Goal: Communication & Community: Answer question/provide support

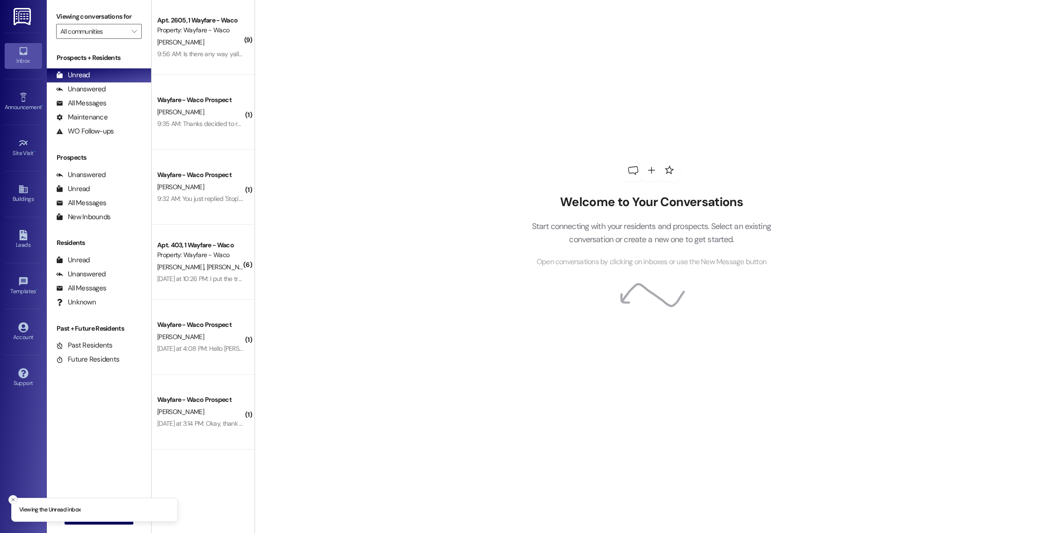
click at [15, 497] on icon "Close toast" at bounding box center [13, 500] width 6 height 6
click at [73, 515] on span " New Message" at bounding box center [99, 517] width 53 height 10
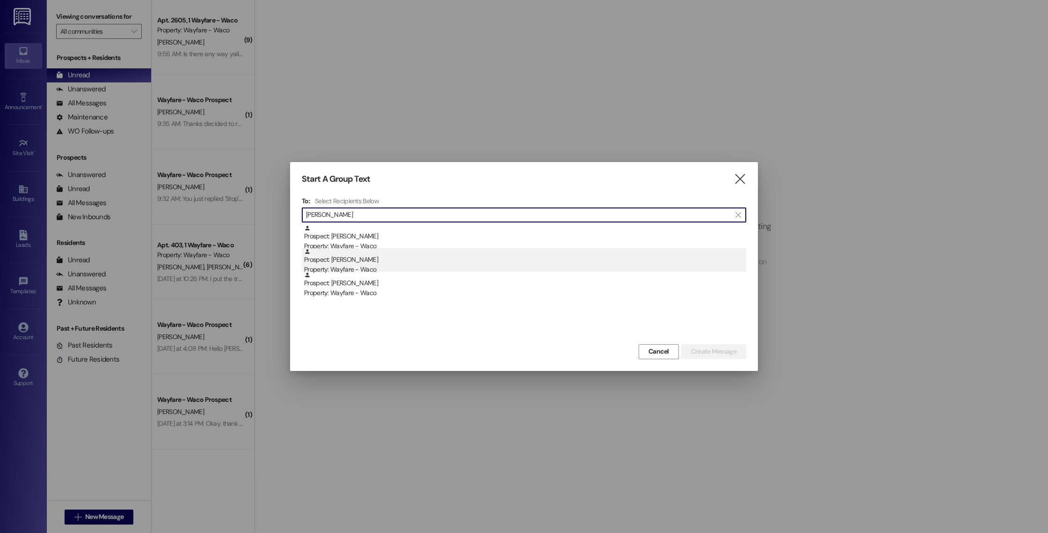
type input "[PERSON_NAME]"
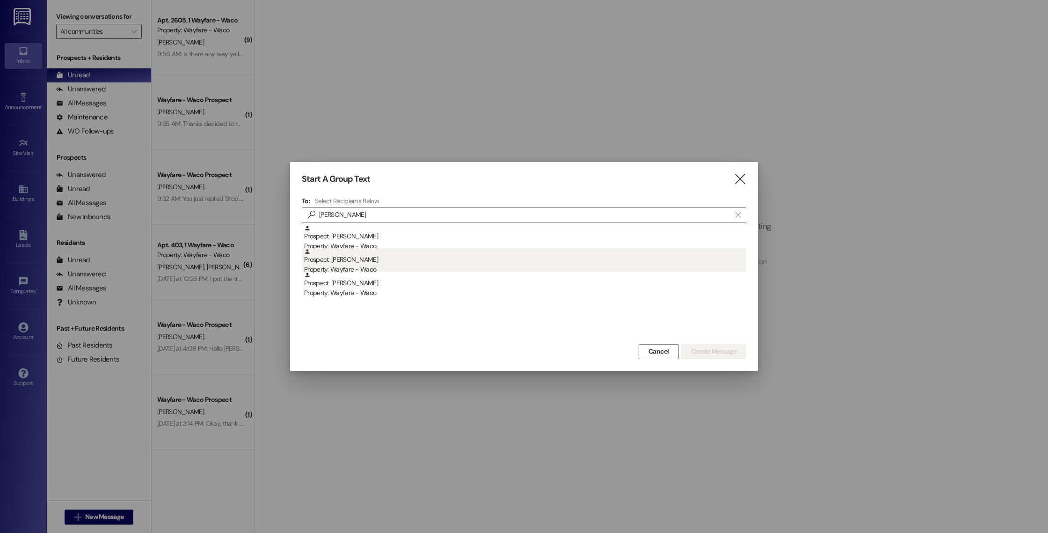
click at [337, 261] on div "Prospect: [PERSON_NAME] Property: Wayfare - Waco" at bounding box center [525, 261] width 442 height 27
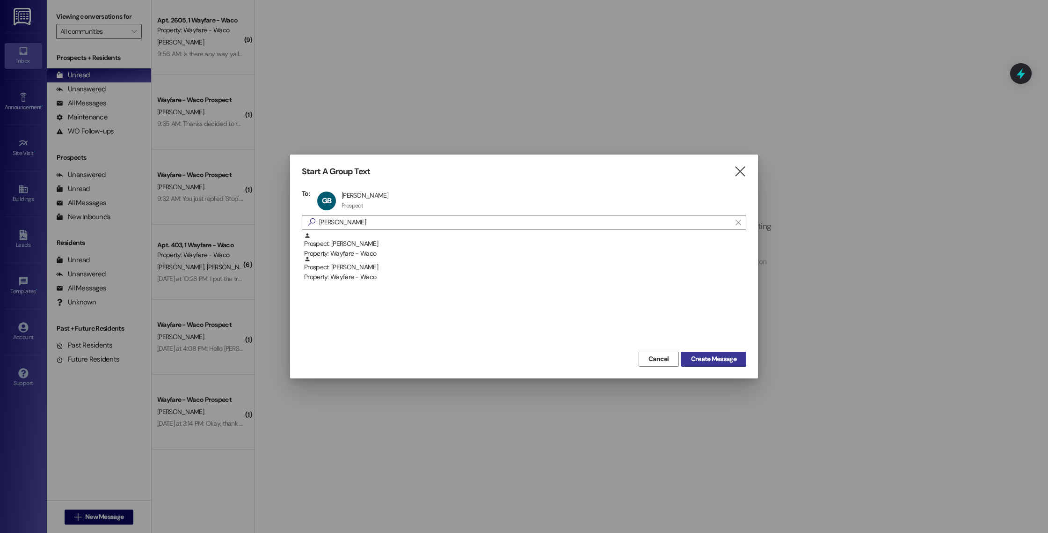
click at [686, 354] on button "Create Message" at bounding box center [713, 359] width 65 height 15
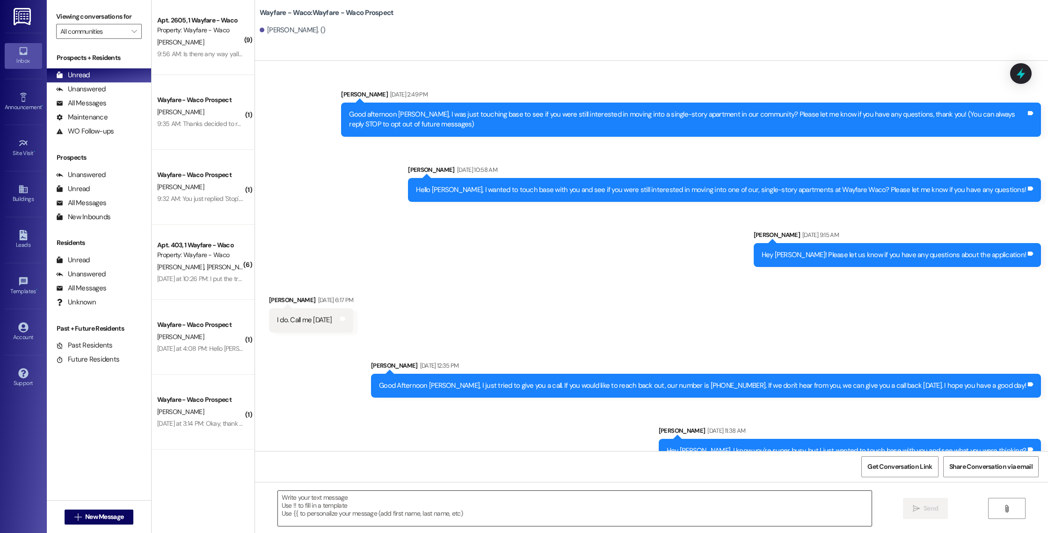
scroll to position [284, 0]
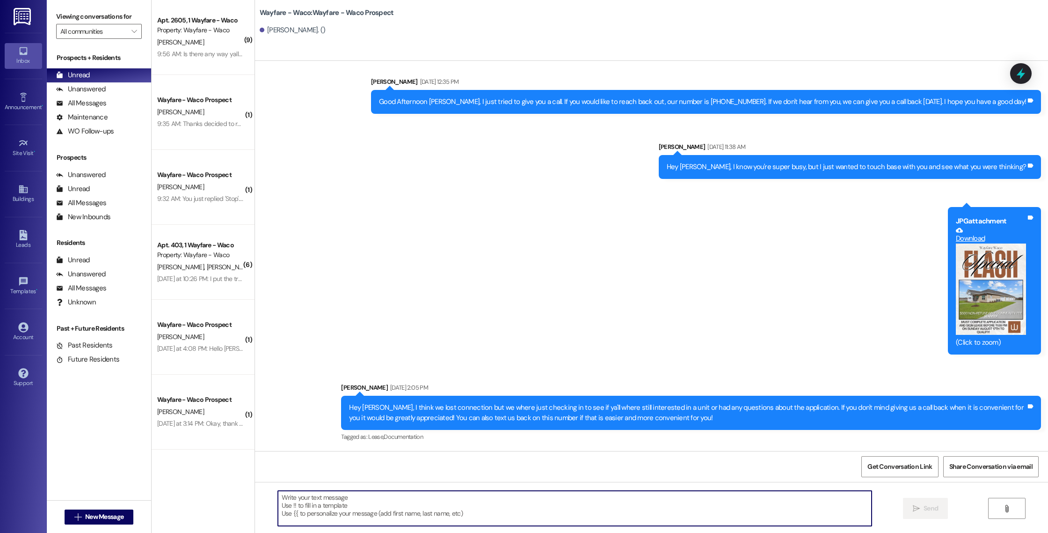
click at [450, 508] on textarea at bounding box center [575, 508] width 594 height 35
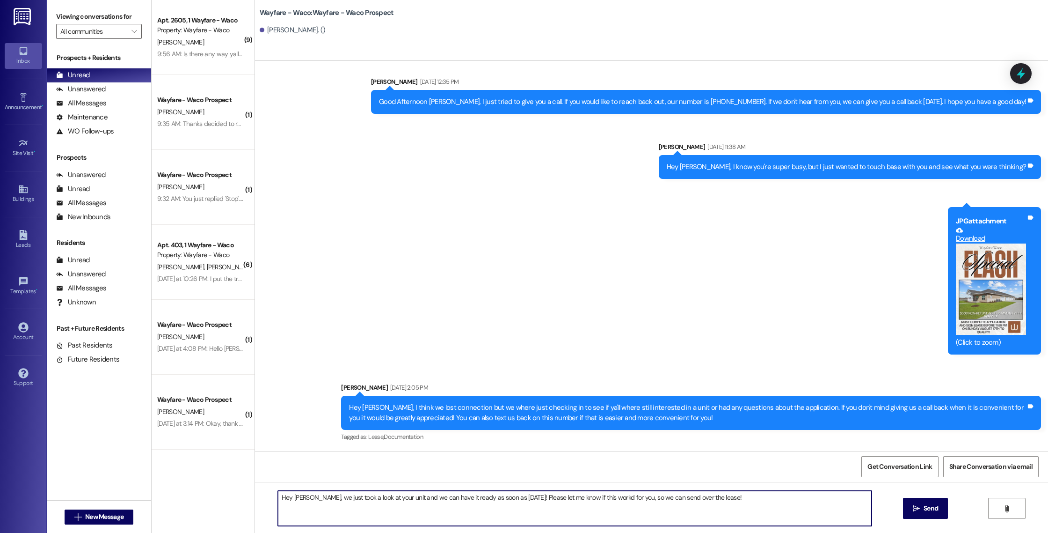
click at [619, 498] on textarea "Hey [PERSON_NAME], we just took a look at your unit and we can have it ready as…" at bounding box center [575, 508] width 594 height 35
click at [739, 494] on textarea "Hey [PERSON_NAME], we just took a look at your unit and we can have it ready as…" at bounding box center [575, 508] width 594 height 35
drag, startPoint x: 729, startPoint y: 501, endPoint x: 342, endPoint y: 500, distance: 387.1
click at [342, 500] on textarea "Hey [PERSON_NAME], we just took a look at your unit and we can have it ready as…" at bounding box center [575, 508] width 594 height 35
click at [725, 499] on textarea "Hey [PERSON_NAME], we just took a look at your unit and we can have it ready as…" at bounding box center [575, 508] width 594 height 35
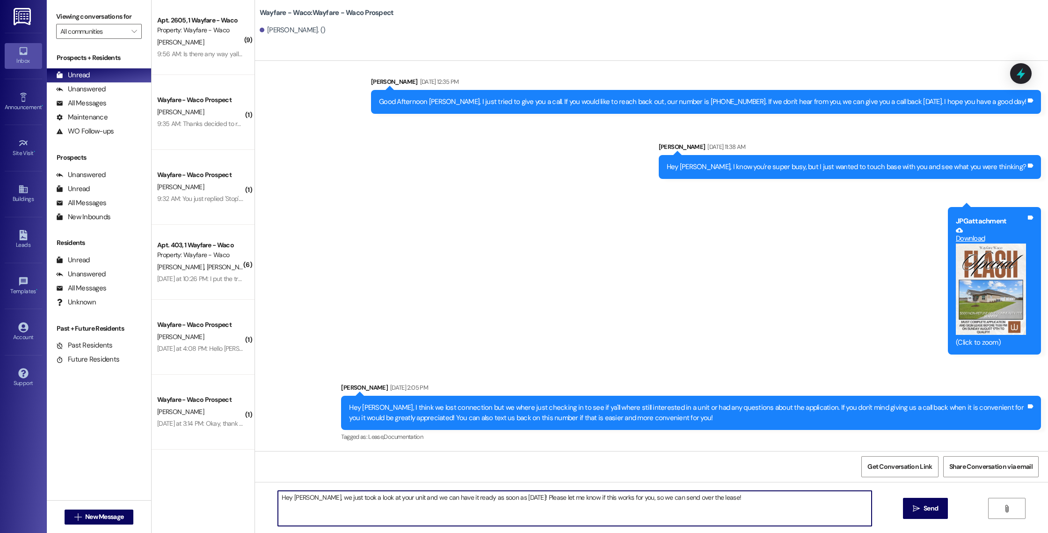
drag, startPoint x: 725, startPoint y: 499, endPoint x: 302, endPoint y: 491, distance: 423.2
click at [302, 491] on textarea "Hey [PERSON_NAME], we just took a look at your unit and we can have it ready as…" at bounding box center [575, 508] width 594 height 35
type textarea "Hey [PERSON_NAME], we just took a look at your unit and we can have it ready as…"
click at [930, 507] on span "Send" at bounding box center [931, 508] width 15 height 10
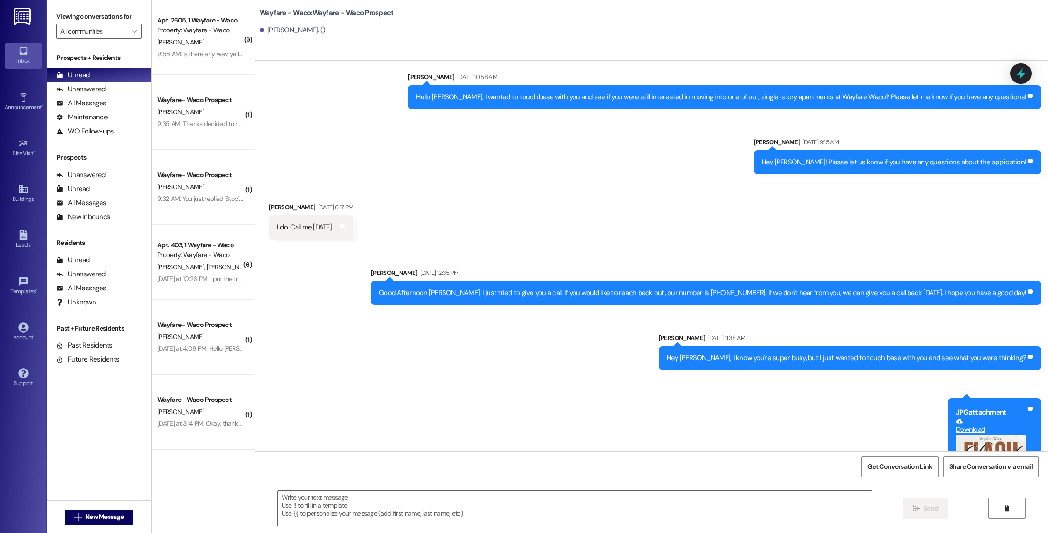
scroll to position [0, 0]
